Goal: Task Accomplishment & Management: Complete application form

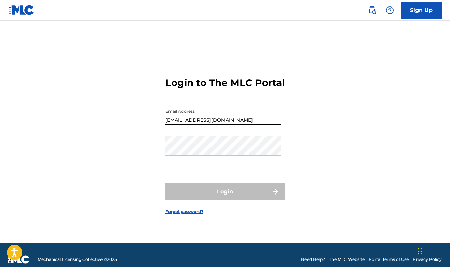
type input "[EMAIL_ADDRESS][DOMAIN_NAME]"
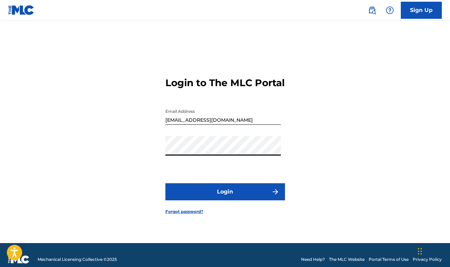
click at [225, 198] on button "Login" at bounding box center [226, 191] width 120 height 17
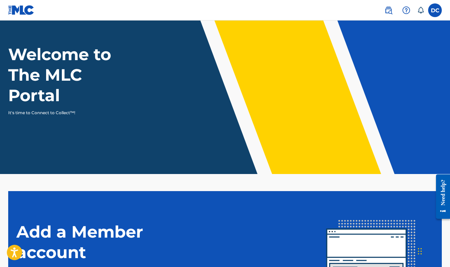
scroll to position [24, 0]
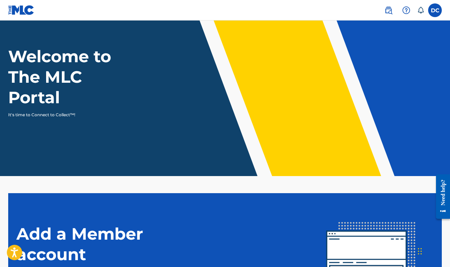
click at [430, 11] on label at bounding box center [435, 10] width 14 height 14
click at [435, 10] on input "DC [PERSON_NAME] [EMAIL_ADDRESS][DOMAIN_NAME] Notification Preferences Profile …" at bounding box center [435, 10] width 0 height 0
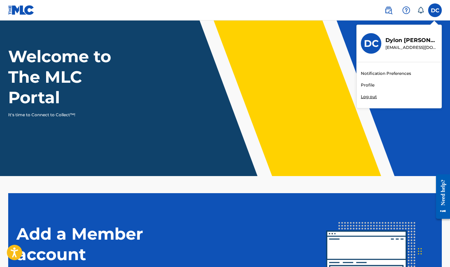
click at [372, 82] on link "Profile" at bounding box center [368, 85] width 14 height 6
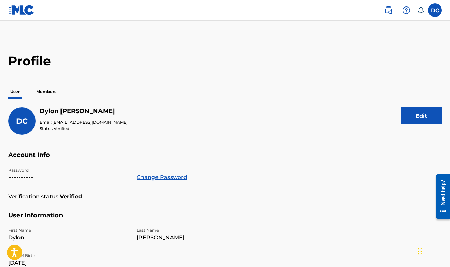
click at [40, 95] on p "Members" at bounding box center [46, 91] width 24 height 14
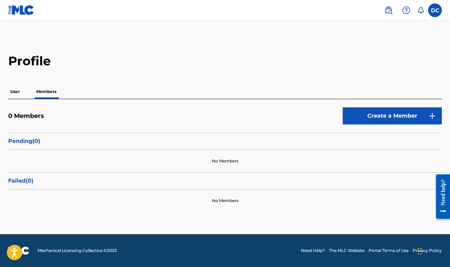
click at [358, 117] on link "Create a Member" at bounding box center [392, 115] width 99 height 17
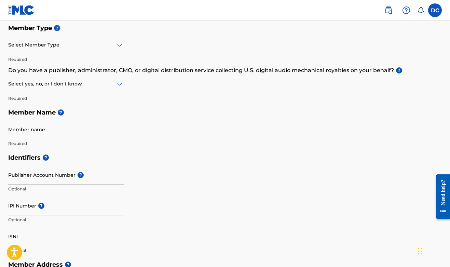
scroll to position [82, 0]
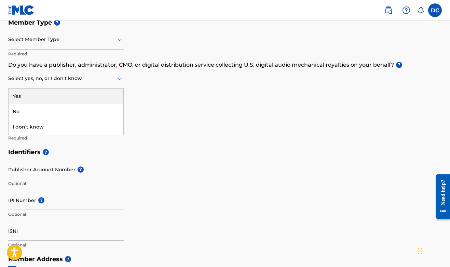
click at [120, 75] on icon at bounding box center [120, 79] width 8 height 8
click at [92, 96] on div "Yes" at bounding box center [66, 96] width 115 height 15
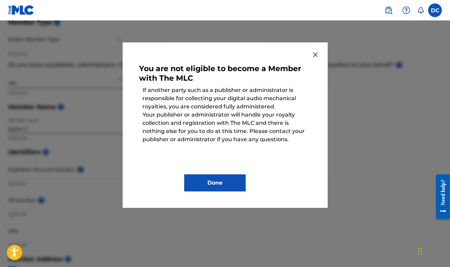
click at [315, 52] on img at bounding box center [316, 55] width 8 height 8
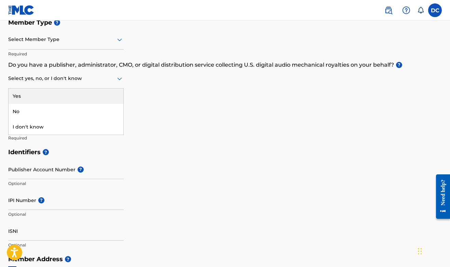
click at [64, 86] on div "Select yes, no, or I don't know" at bounding box center [66, 78] width 116 height 19
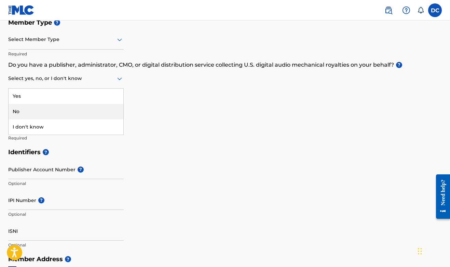
click at [45, 108] on div "No" at bounding box center [66, 111] width 115 height 15
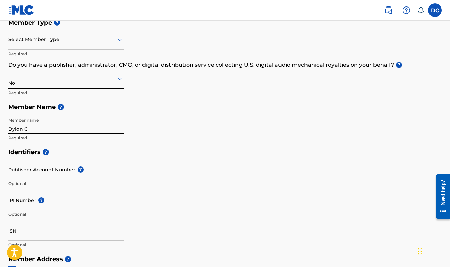
click at [58, 131] on input "Dylon C" at bounding box center [66, 123] width 116 height 19
type input "D"
type input "Finesse Da Track"
click at [143, 215] on div "Identifiers ? Publisher Account Number ? Optional IPI Number ? Optional ISNI Op…" at bounding box center [225, 198] width 434 height 107
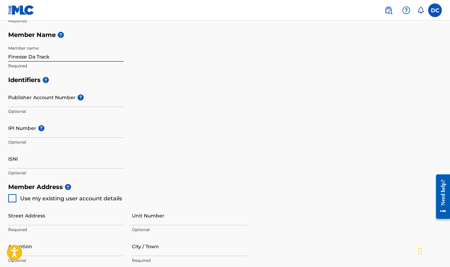
scroll to position [188, 0]
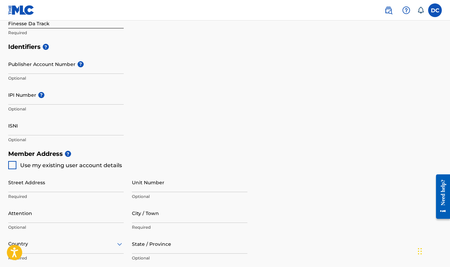
click at [12, 165] on div at bounding box center [12, 165] width 8 height 8
type input "[STREET_ADDRESS]"
type input "[PERSON_NAME]"
type input "38135"
type input "901"
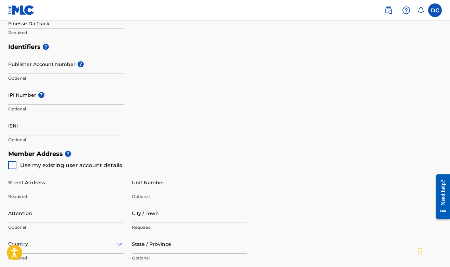
type input "4551199"
type input "[EMAIL_ADDRESS][DOMAIN_NAME]"
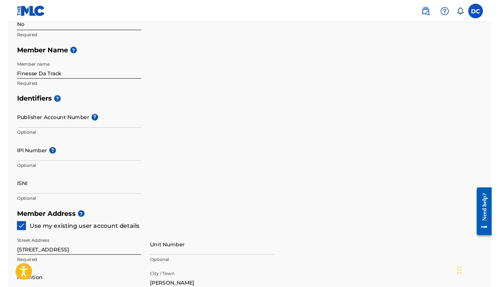
scroll to position [142, 0]
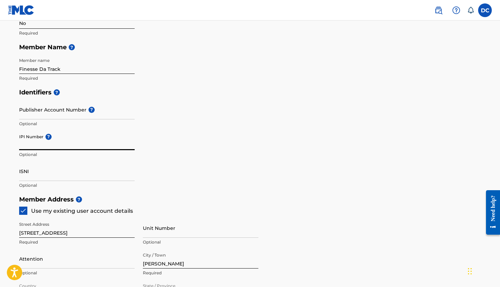
click at [74, 140] on input "IPI Number ?" at bounding box center [77, 140] width 116 height 19
click at [325, 4] on nav "DC DC [PERSON_NAME] [EMAIL_ADDRESS][DOMAIN_NAME] Notification Preferences Profi…" at bounding box center [250, 10] width 500 height 21
click at [88, 146] on input "007110165" at bounding box center [77, 140] width 116 height 19
type input "00711016500"
click at [182, 153] on div "Identifiers ? Publisher Account Number ? Optional IPI Number ? 00711016500 Opti…" at bounding box center [250, 138] width 462 height 107
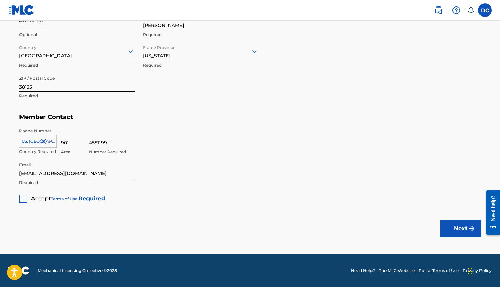
scroll to position [380, 0]
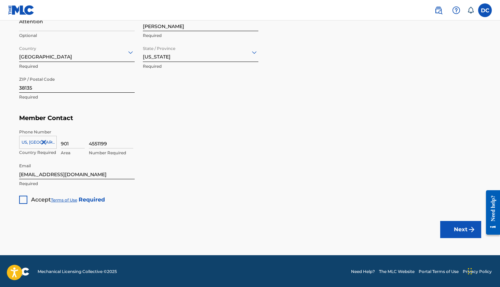
click at [24, 199] on div at bounding box center [23, 200] width 8 height 8
click at [450, 230] on img "submit" at bounding box center [472, 229] width 8 height 8
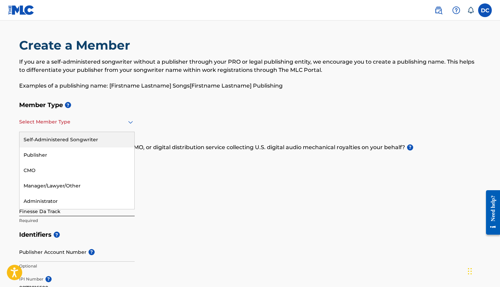
click at [52, 124] on div at bounding box center [77, 122] width 116 height 9
click at [39, 143] on div "Self-Administered Songwriter" at bounding box center [76, 139] width 115 height 15
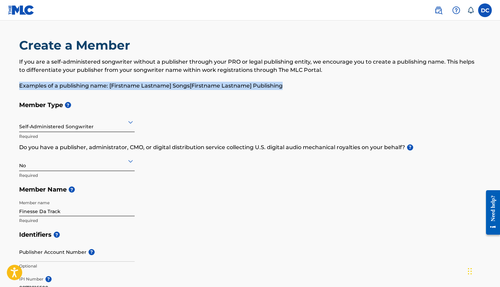
drag, startPoint x: 499, startPoint y: 70, endPoint x: 501, endPoint y: 87, distance: 16.9
click at [450, 87] on html "Accessibility Screen-Reader Guide, Feedback, and Issue Reporting | New window C…" at bounding box center [250, 143] width 500 height 287
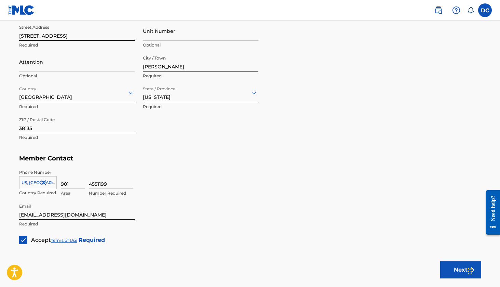
scroll to position [340, 0]
click at [446, 265] on button "Next" at bounding box center [460, 269] width 41 height 17
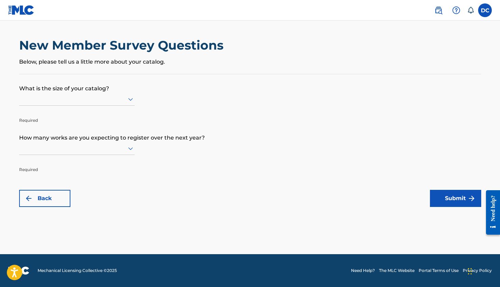
click at [85, 106] on div at bounding box center [77, 99] width 116 height 13
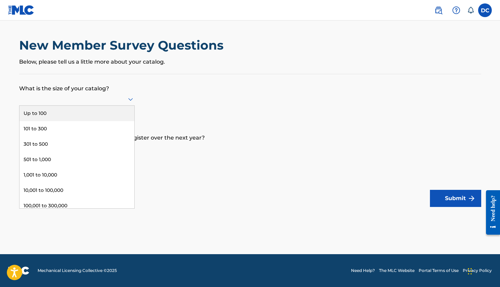
click at [67, 120] on div "Up to 100" at bounding box center [76, 113] width 115 height 15
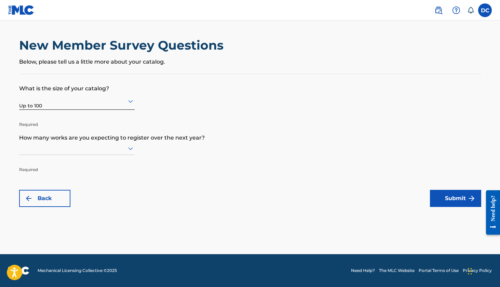
click at [75, 155] on div at bounding box center [77, 148] width 116 height 13
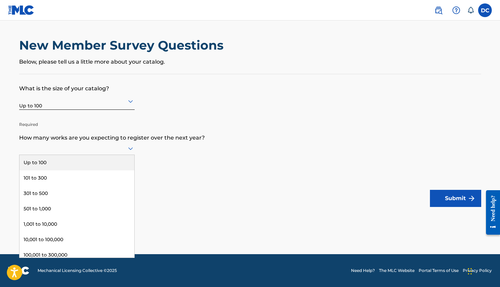
click at [66, 155] on div at bounding box center [77, 148] width 116 height 13
click at [49, 170] on div "Up to 100" at bounding box center [76, 162] width 115 height 15
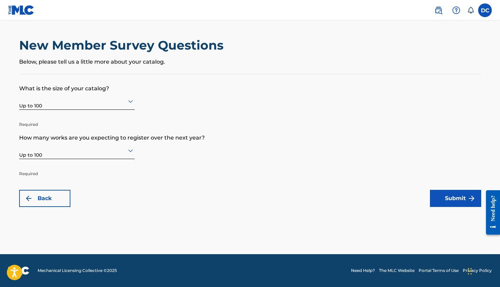
click at [450, 197] on button "Submit" at bounding box center [455, 198] width 51 height 17
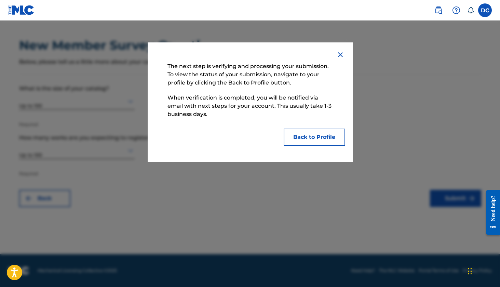
click at [312, 139] on button "Back to Profile" at bounding box center [315, 137] width 62 height 17
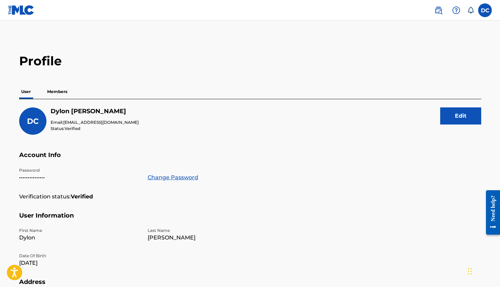
click at [55, 89] on p "Members" at bounding box center [57, 91] width 24 height 14
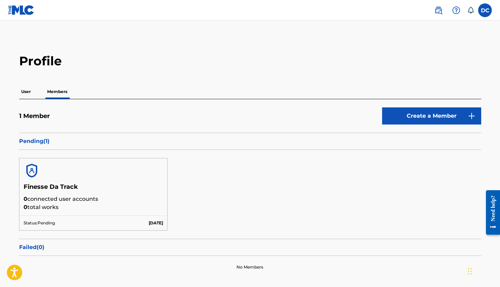
click at [110, 177] on div at bounding box center [93, 170] width 148 height 25
click at [21, 9] on img at bounding box center [21, 10] width 26 height 10
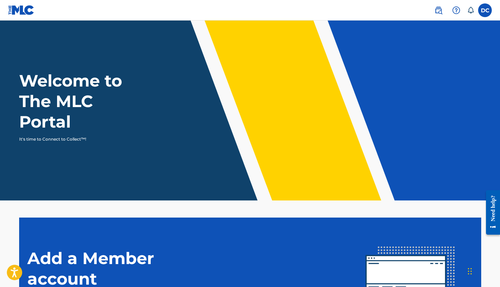
click at [437, 11] on img at bounding box center [439, 10] width 8 height 8
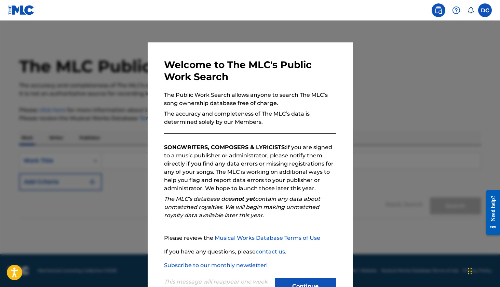
click at [296, 267] on button "Continue" at bounding box center [306, 286] width 62 height 17
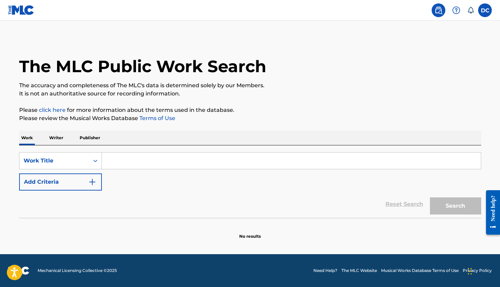
click at [58, 137] on p "Writer" at bounding box center [56, 138] width 18 height 14
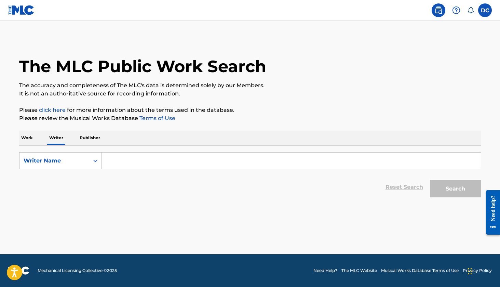
click at [25, 133] on p "Work" at bounding box center [27, 138] width 16 height 14
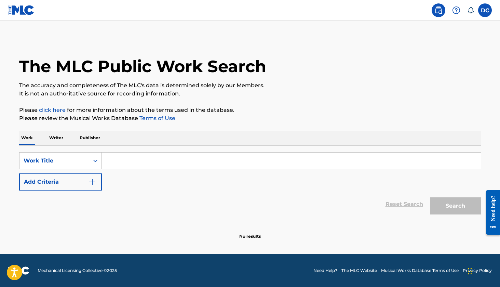
click at [118, 165] on input "Search Form" at bounding box center [291, 161] width 379 height 16
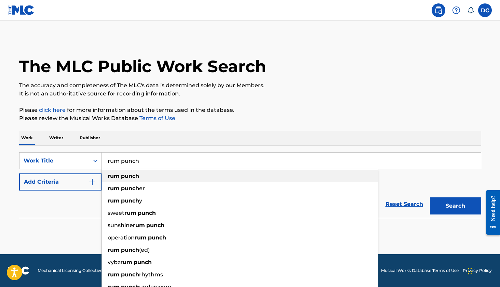
click at [111, 177] on strong "rum" at bounding box center [114, 176] width 12 height 6
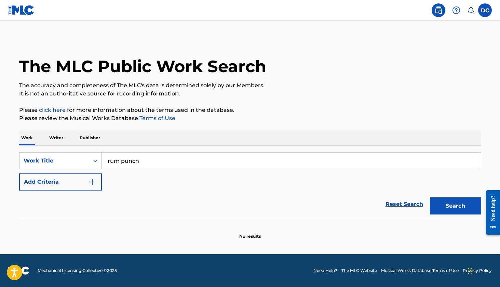
click at [450, 200] on button "Search" at bounding box center [455, 205] width 51 height 17
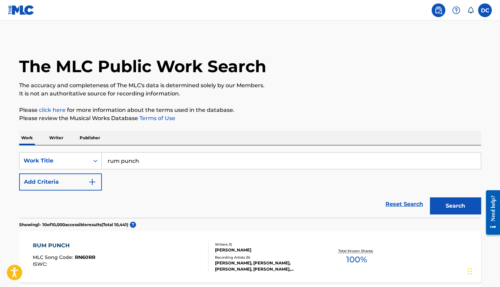
click at [328, 163] on input "rum punch" at bounding box center [291, 161] width 379 height 16
click at [450, 206] on button "Search" at bounding box center [455, 205] width 51 height 17
type input "rum punch job"
click at [305, 184] on div "SearchWithCriteriaf5016ec0-1769-4659-b03d-f593636204c8 Work Title rum punch job…" at bounding box center [250, 171] width 462 height 38
click at [93, 139] on p "Publisher" at bounding box center [90, 138] width 25 height 14
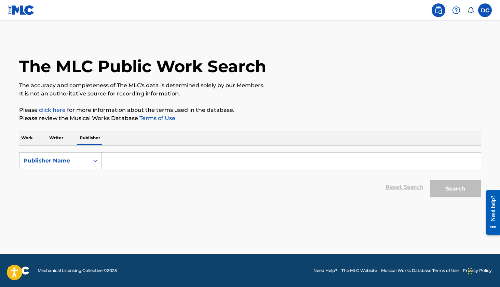
click at [59, 133] on p "Writer" at bounding box center [56, 138] width 18 height 14
click at [65, 160] on div "Writer Name" at bounding box center [55, 161] width 62 height 8
click at [23, 139] on p "Work" at bounding box center [27, 138] width 16 height 14
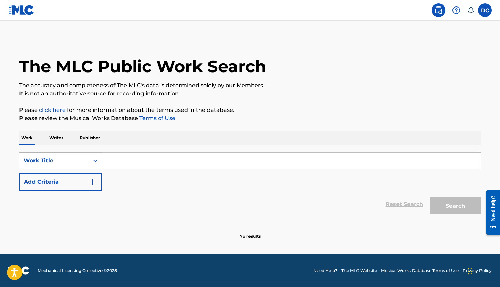
click at [71, 164] on div "Work Title" at bounding box center [55, 161] width 62 height 8
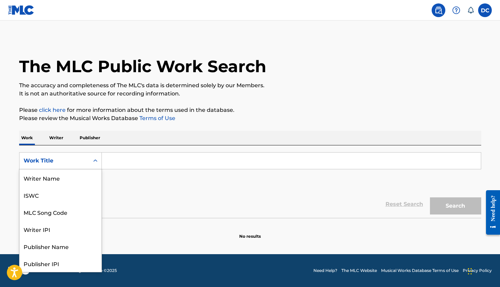
scroll to position [34, 0]
click at [66, 194] on div "Writer IPI" at bounding box center [60, 194] width 82 height 17
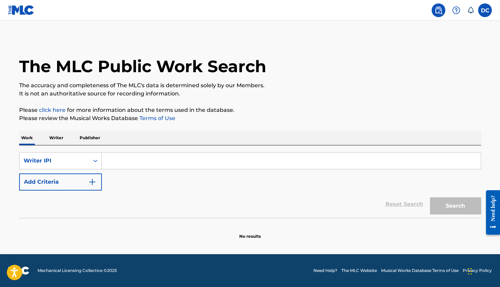
click at [141, 158] on input "Search Form" at bounding box center [291, 161] width 379 height 16
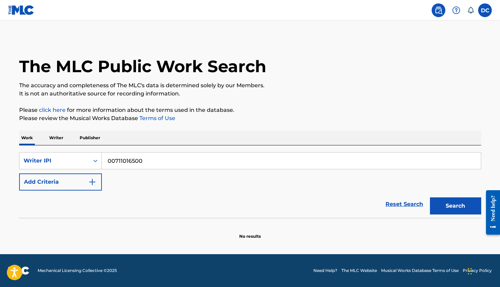
type input "00711016500"
click at [450, 211] on button "Search" at bounding box center [455, 205] width 51 height 17
click at [78, 159] on div "Writer IPI" at bounding box center [55, 161] width 62 height 8
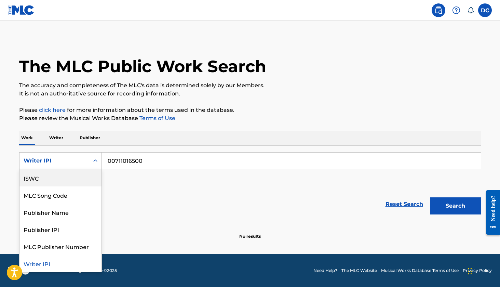
click at [51, 178] on div "ISWC" at bounding box center [60, 177] width 82 height 17
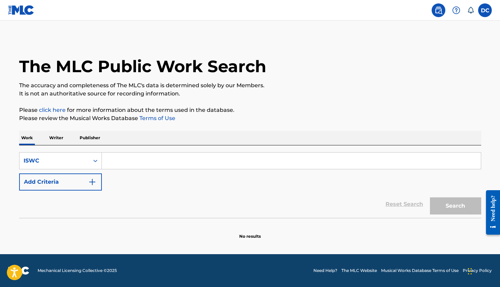
click at [127, 163] on input "Search Form" at bounding box center [291, 161] width 379 height 16
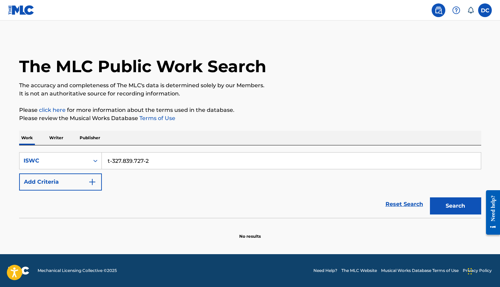
type input "t-327.839.727-2"
click at [450, 208] on button "Search" at bounding box center [455, 205] width 51 height 17
click at [450, 15] on div "DC DC [PERSON_NAME] [EMAIL_ADDRESS][DOMAIN_NAME] Notification Preferences Profi…" at bounding box center [460, 10] width 64 height 14
click at [450, 12] on label at bounding box center [485, 10] width 14 height 14
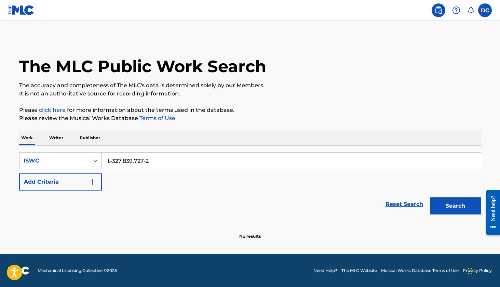
click at [450, 10] on input "DC [PERSON_NAME] [EMAIL_ADDRESS][DOMAIN_NAME] Notification Preferences Profile …" at bounding box center [485, 10] width 0 height 0
click at [415, 45] on h3 "DC" at bounding box center [421, 44] width 15 height 12
click at [450, 10] on input "DC [PERSON_NAME] [EMAIL_ADDRESS][DOMAIN_NAME] Notification Preferences Profile …" at bounding box center [485, 10] width 0 height 0
click at [418, 86] on link "Profile" at bounding box center [418, 85] width 14 height 6
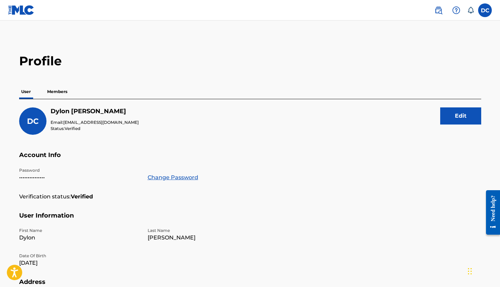
click at [56, 91] on p "Members" at bounding box center [57, 91] width 24 height 14
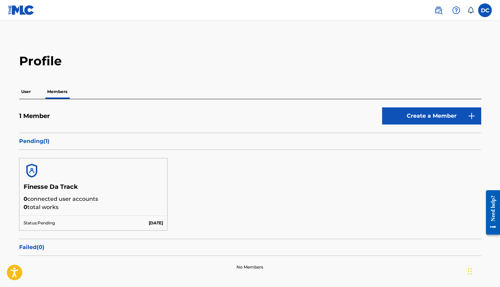
click at [62, 195] on p "0 connected user accounts" at bounding box center [94, 199] width 140 height 8
click at [31, 174] on img at bounding box center [32, 170] width 16 height 16
